Goal: Task Accomplishment & Management: Manage account settings

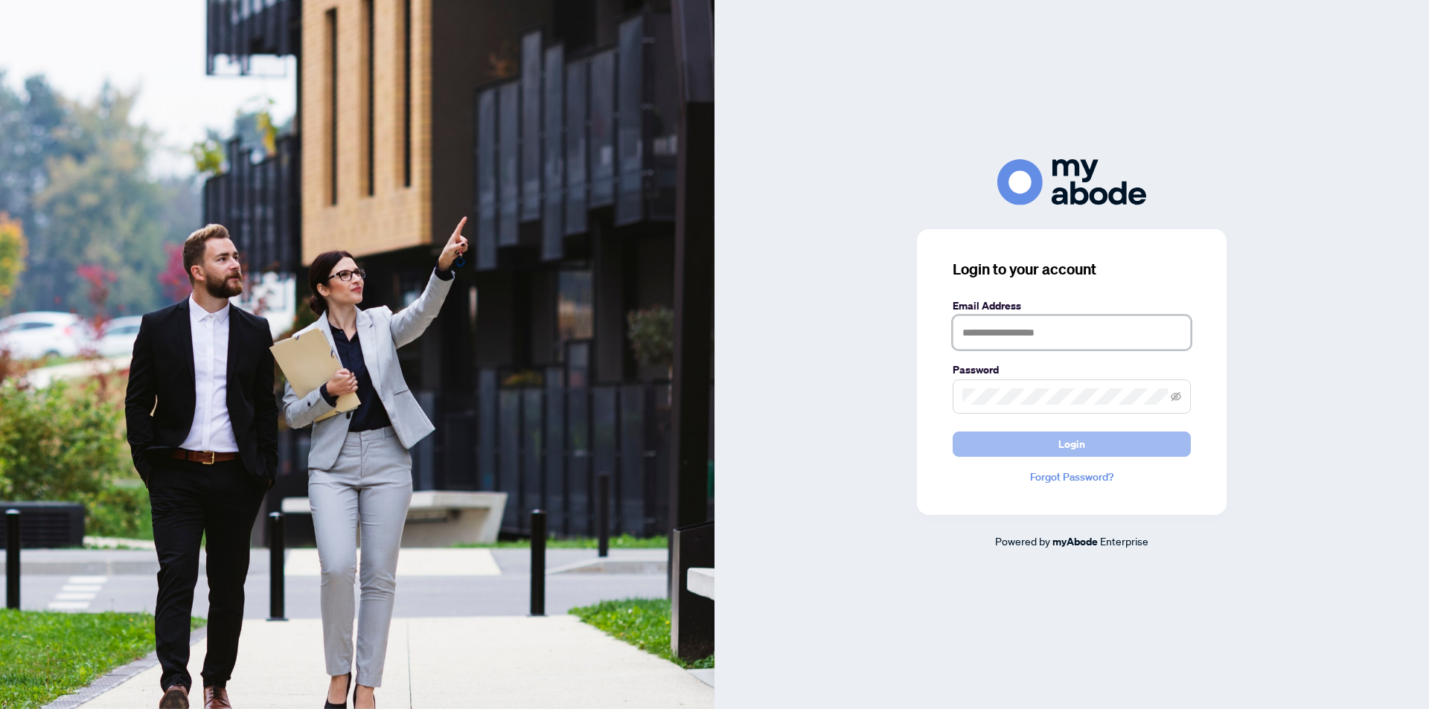
type input "**********"
click at [1020, 438] on button "Login" at bounding box center [1072, 444] width 238 height 25
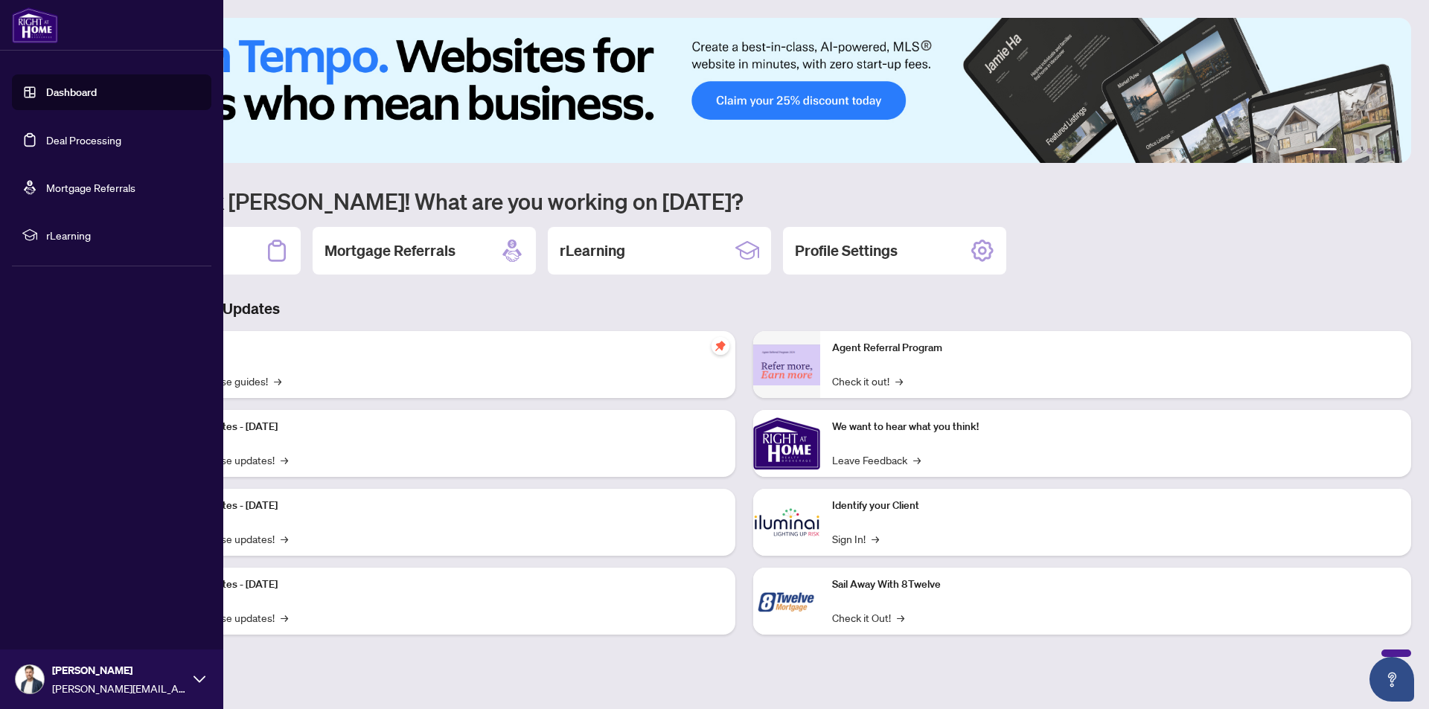
click at [65, 147] on link "Deal Processing" at bounding box center [83, 139] width 75 height 13
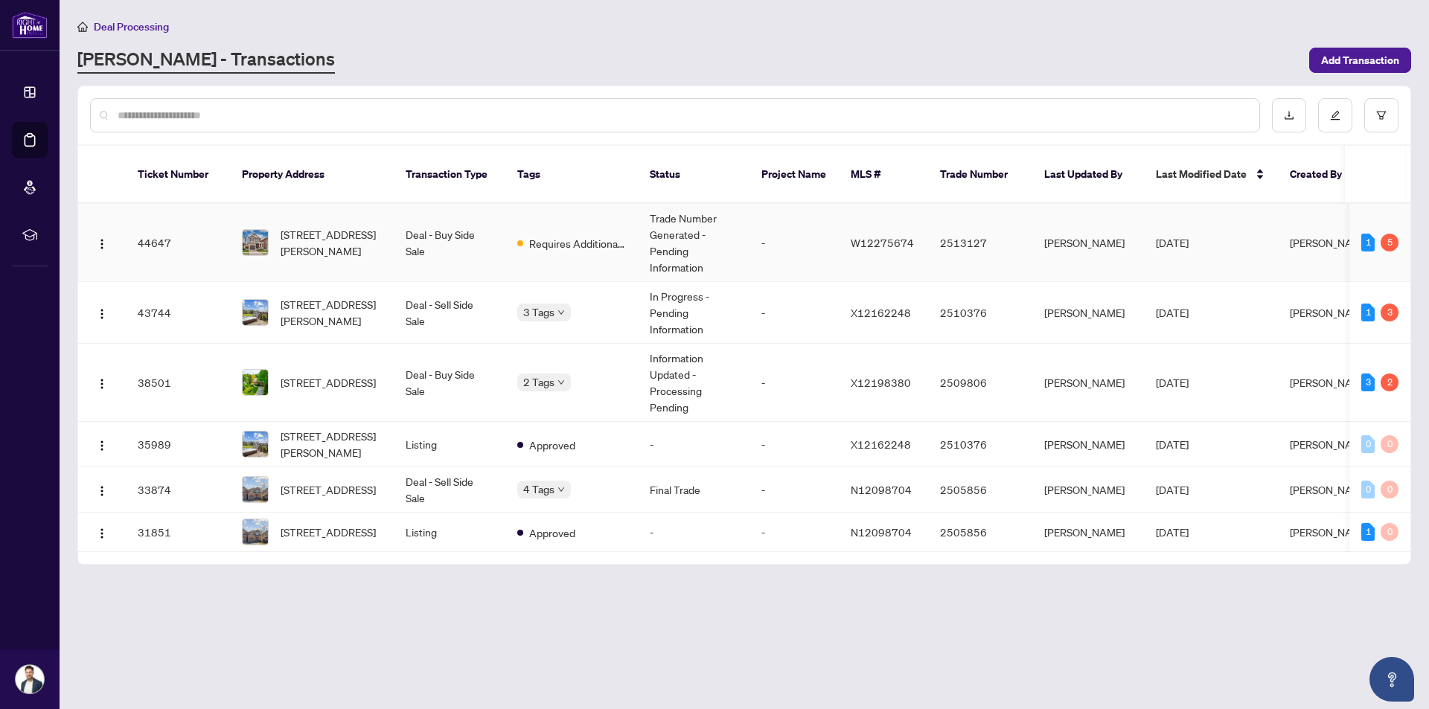
click at [574, 235] on span "Requires Additional Docs" at bounding box center [577, 243] width 97 height 16
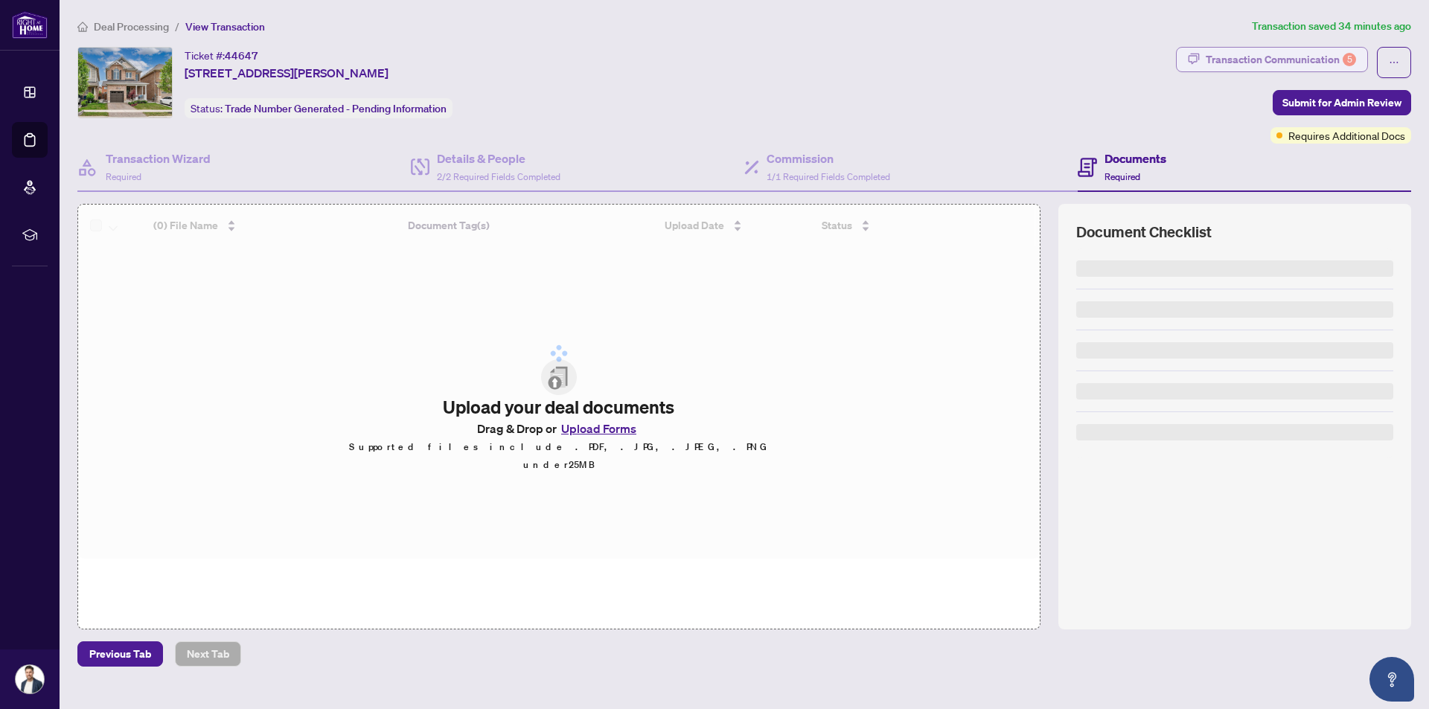
click at [1288, 59] on div "Transaction Communication 5" at bounding box center [1281, 60] width 150 height 24
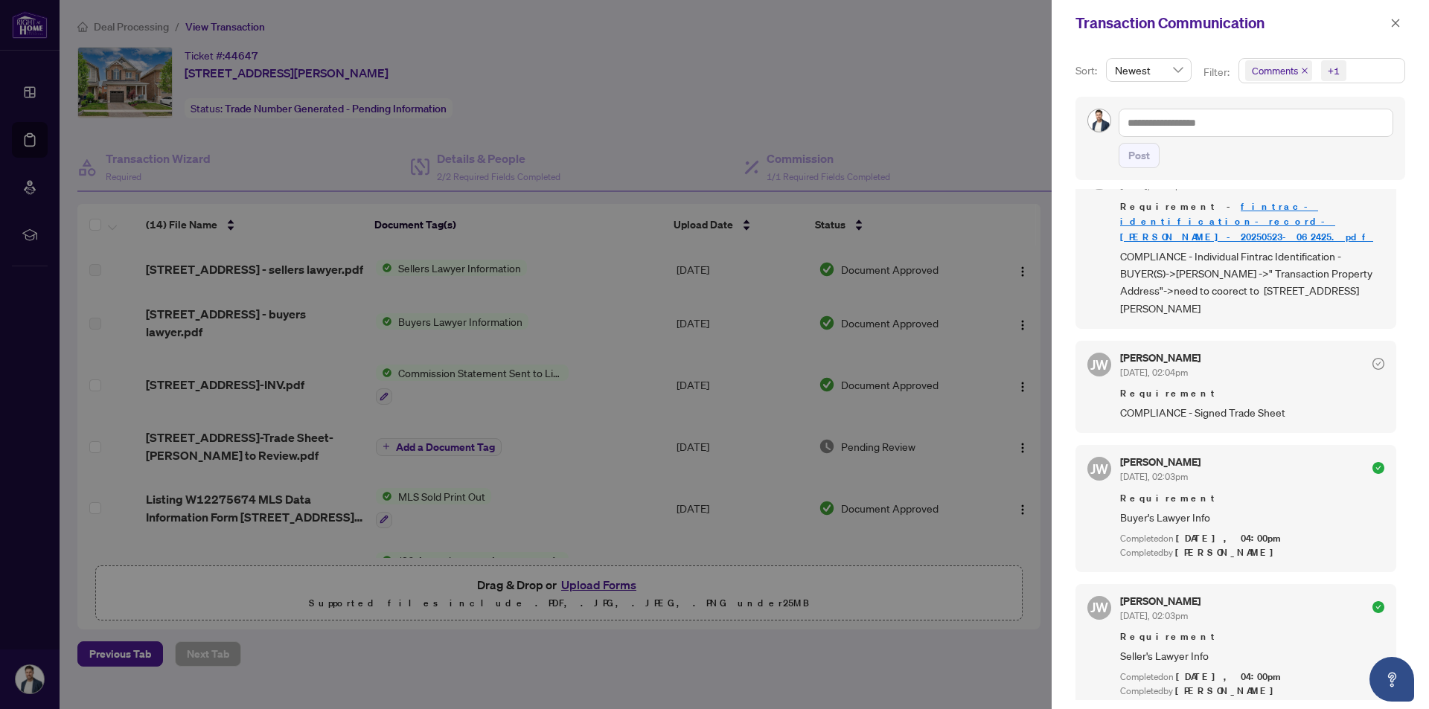
scroll to position [744, 0]
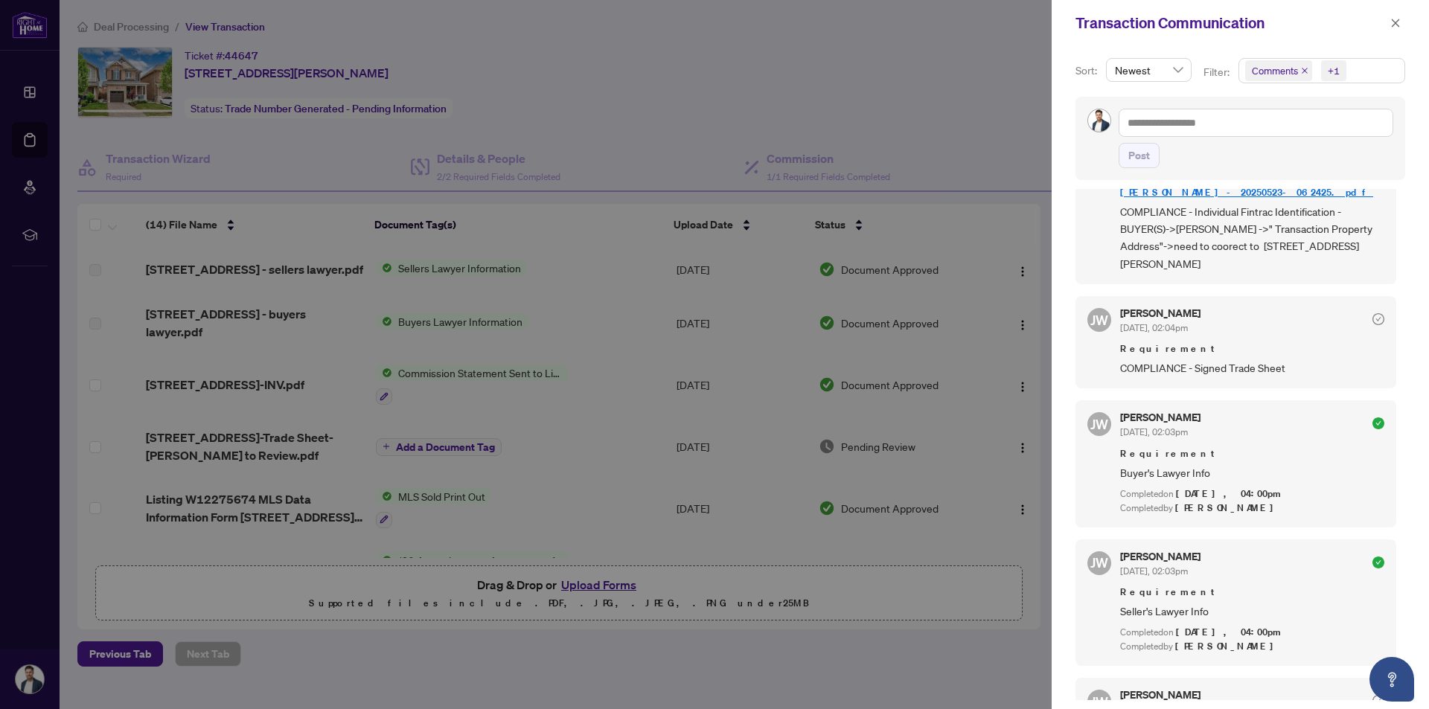
click at [1198, 603] on span "Seller's Lawyer Info" at bounding box center [1252, 611] width 264 height 17
